Goal: Information Seeking & Learning: Learn about a topic

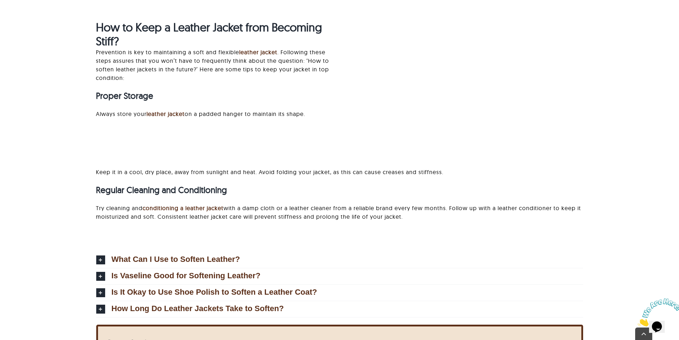
scroll to position [2281, 0]
